Goal: Information Seeking & Learning: Learn about a topic

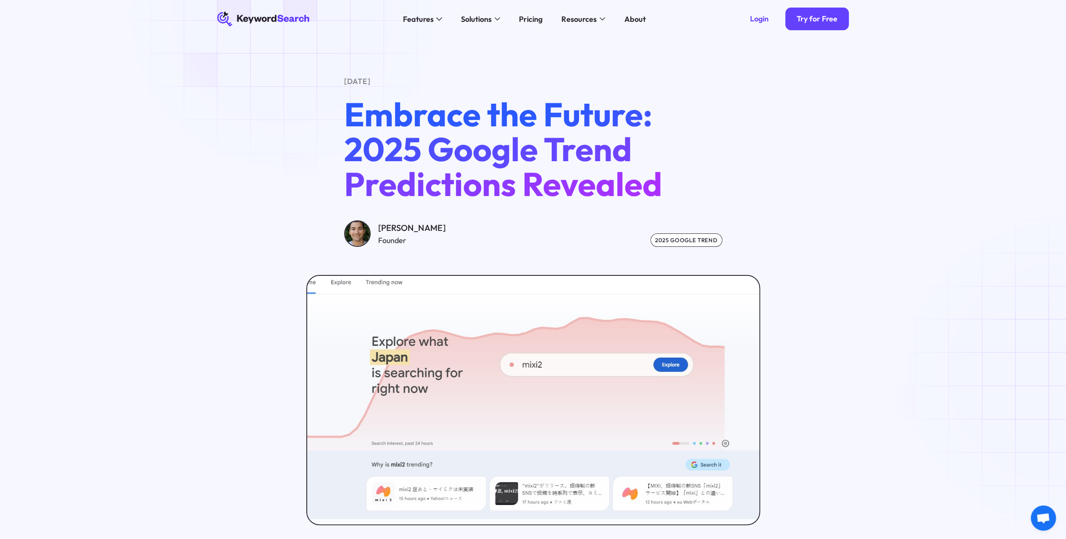
click at [284, 14] on icon "KeywordSearch" at bounding box center [263, 18] width 93 height 15
